Goal: Task Accomplishment & Management: Complete application form

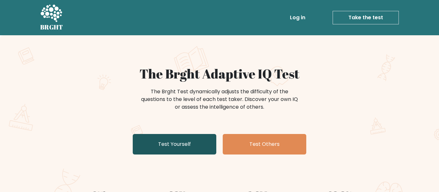
click at [204, 138] on link "Test Yourself" at bounding box center [174, 144] width 83 height 21
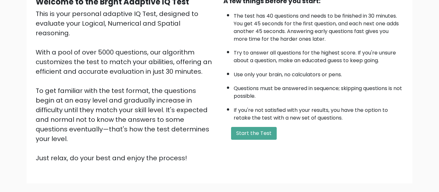
scroll to position [78, 0]
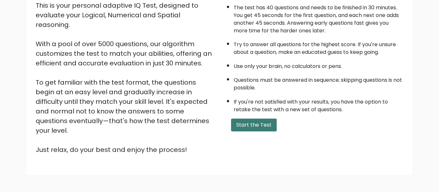
click at [257, 127] on button "Start the Test" at bounding box center [254, 125] width 46 height 13
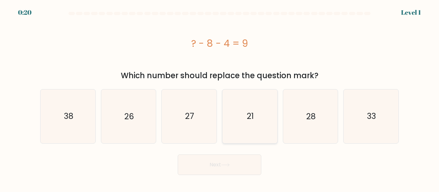
click at [259, 123] on icon "21" at bounding box center [250, 117] width 54 height 54
click at [220, 98] on input "d. 21" at bounding box center [219, 97] width 0 height 2
radio input "true"
click at [236, 154] on div "Next" at bounding box center [219, 164] width 366 height 24
click at [237, 155] on button "Next" at bounding box center [219, 165] width 83 height 21
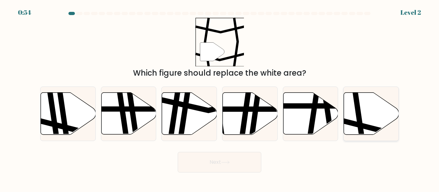
click at [365, 122] on icon at bounding box center [371, 114] width 55 height 42
click at [220, 98] on input "f." at bounding box center [219, 97] width 0 height 2
radio input "true"
click at [233, 160] on button "Next" at bounding box center [219, 162] width 83 height 21
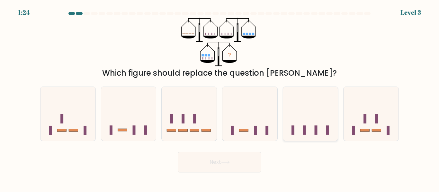
click at [326, 128] on rect at bounding box center [327, 130] width 3 height 9
click at [220, 98] on input "e." at bounding box center [219, 97] width 0 height 2
radio input "true"
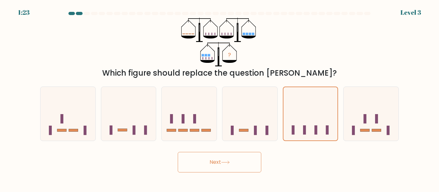
click at [244, 169] on button "Next" at bounding box center [219, 162] width 83 height 21
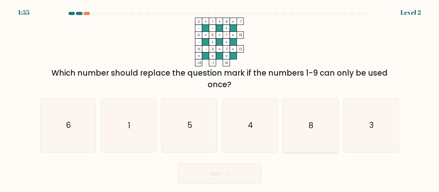
click at [307, 142] on icon "8" at bounding box center [310, 126] width 54 height 54
click at [220, 98] on input "e. 8" at bounding box center [219, 97] width 0 height 2
radio input "true"
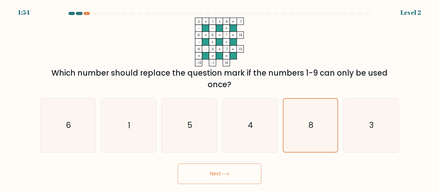
click at [234, 177] on button "Next" at bounding box center [219, 174] width 83 height 21
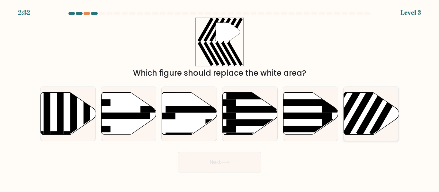
click at [370, 134] on icon at bounding box center [371, 114] width 55 height 42
click at [220, 98] on input "f." at bounding box center [219, 97] width 0 height 2
radio input "true"
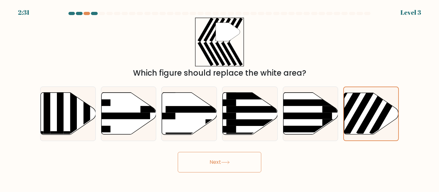
click at [251, 165] on button "Next" at bounding box center [219, 162] width 83 height 21
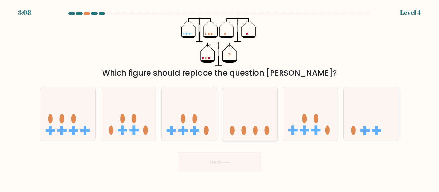
click at [263, 118] on icon at bounding box center [249, 113] width 55 height 45
click at [220, 98] on input "d." at bounding box center [219, 97] width 0 height 2
radio input "true"
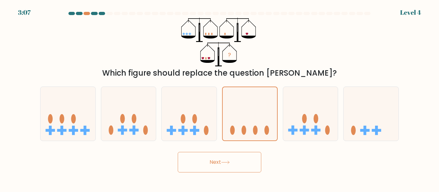
click at [229, 150] on div "Next" at bounding box center [219, 161] width 366 height 24
click at [232, 154] on button "Next" at bounding box center [219, 162] width 83 height 21
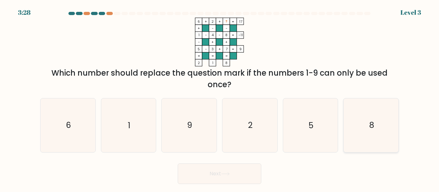
click at [354, 116] on icon "8" at bounding box center [371, 126] width 54 height 54
click at [220, 98] on input "f. 8" at bounding box center [219, 97] width 0 height 2
radio input "true"
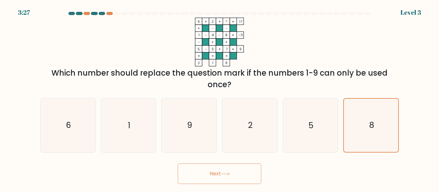
click at [220, 169] on button "Next" at bounding box center [219, 174] width 83 height 21
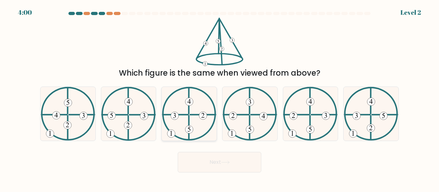
click at [198, 111] on icon at bounding box center [189, 114] width 54 height 54
click at [219, 98] on input "c." at bounding box center [219, 97] width 0 height 2
radio input "true"
click at [87, 126] on icon at bounding box center [68, 114] width 54 height 54
click at [219, 98] on input "a." at bounding box center [219, 97] width 0 height 2
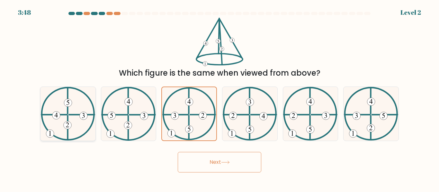
radio input "true"
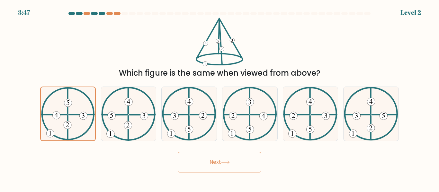
click at [208, 163] on button "Next" at bounding box center [219, 162] width 83 height 21
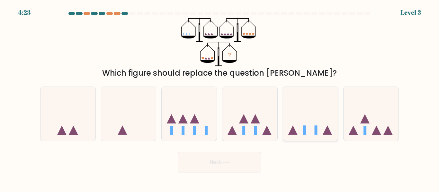
click at [302, 91] on icon at bounding box center [310, 113] width 55 height 45
click at [220, 96] on input "e." at bounding box center [219, 97] width 0 height 2
radio input "true"
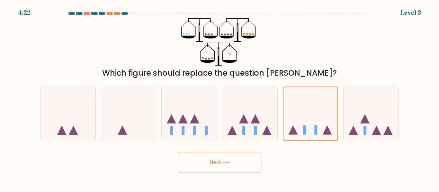
click at [238, 153] on button "Next" at bounding box center [219, 162] width 83 height 21
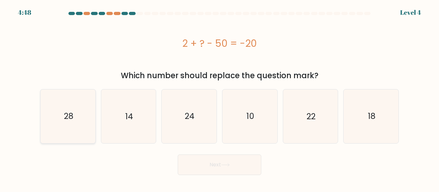
click at [63, 122] on icon "28" at bounding box center [68, 117] width 54 height 54
click at [219, 98] on input "a. 28" at bounding box center [219, 97] width 0 height 2
radio input "true"
click at [231, 168] on button "Next" at bounding box center [219, 165] width 83 height 21
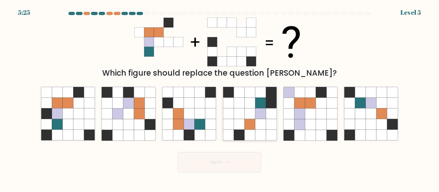
click at [238, 108] on icon at bounding box center [238, 103] width 11 height 11
click at [220, 98] on input "d." at bounding box center [219, 97] width 0 height 2
radio input "true"
click at [229, 153] on button "Next" at bounding box center [219, 162] width 83 height 21
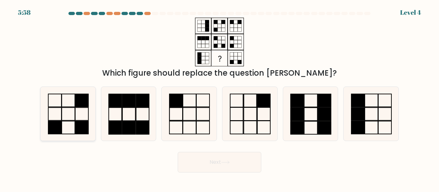
click at [76, 115] on icon at bounding box center [68, 114] width 54 height 54
click at [219, 98] on input "a." at bounding box center [219, 97] width 0 height 2
radio input "true"
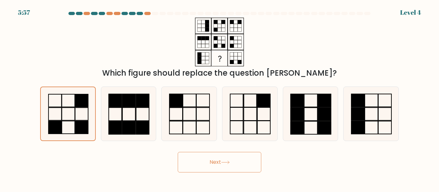
click at [199, 156] on button "Next" at bounding box center [219, 162] width 83 height 21
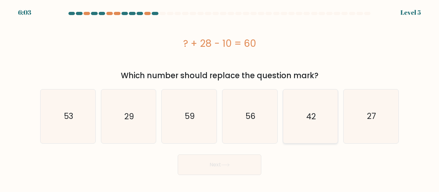
click at [295, 123] on icon "42" at bounding box center [310, 117] width 54 height 54
click at [220, 98] on input "e. 42" at bounding box center [219, 97] width 0 height 2
radio input "true"
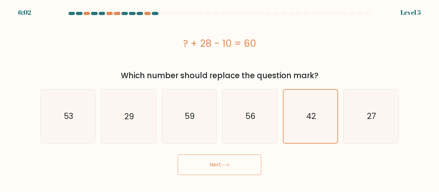
click at [235, 162] on button "Next" at bounding box center [219, 165] width 83 height 21
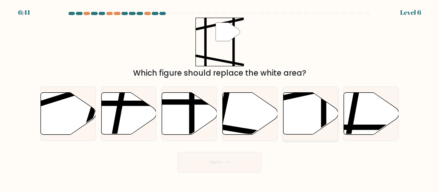
click at [315, 120] on icon at bounding box center [310, 114] width 55 height 42
click at [220, 98] on input "e." at bounding box center [219, 97] width 0 height 2
radio input "true"
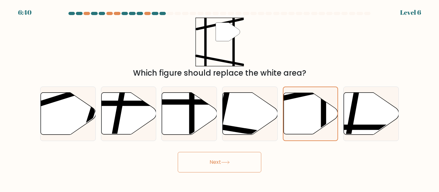
click at [242, 161] on button "Next" at bounding box center [219, 162] width 83 height 21
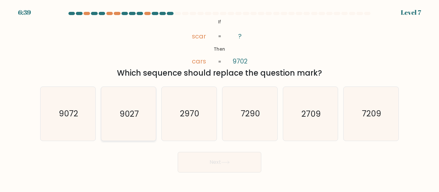
click at [118, 123] on icon "9027" at bounding box center [128, 114] width 54 height 54
click at [219, 98] on input "b. 9027" at bounding box center [219, 97] width 0 height 2
radio input "true"
click at [202, 159] on button "Next" at bounding box center [219, 162] width 83 height 21
